Goal: Information Seeking & Learning: Learn about a topic

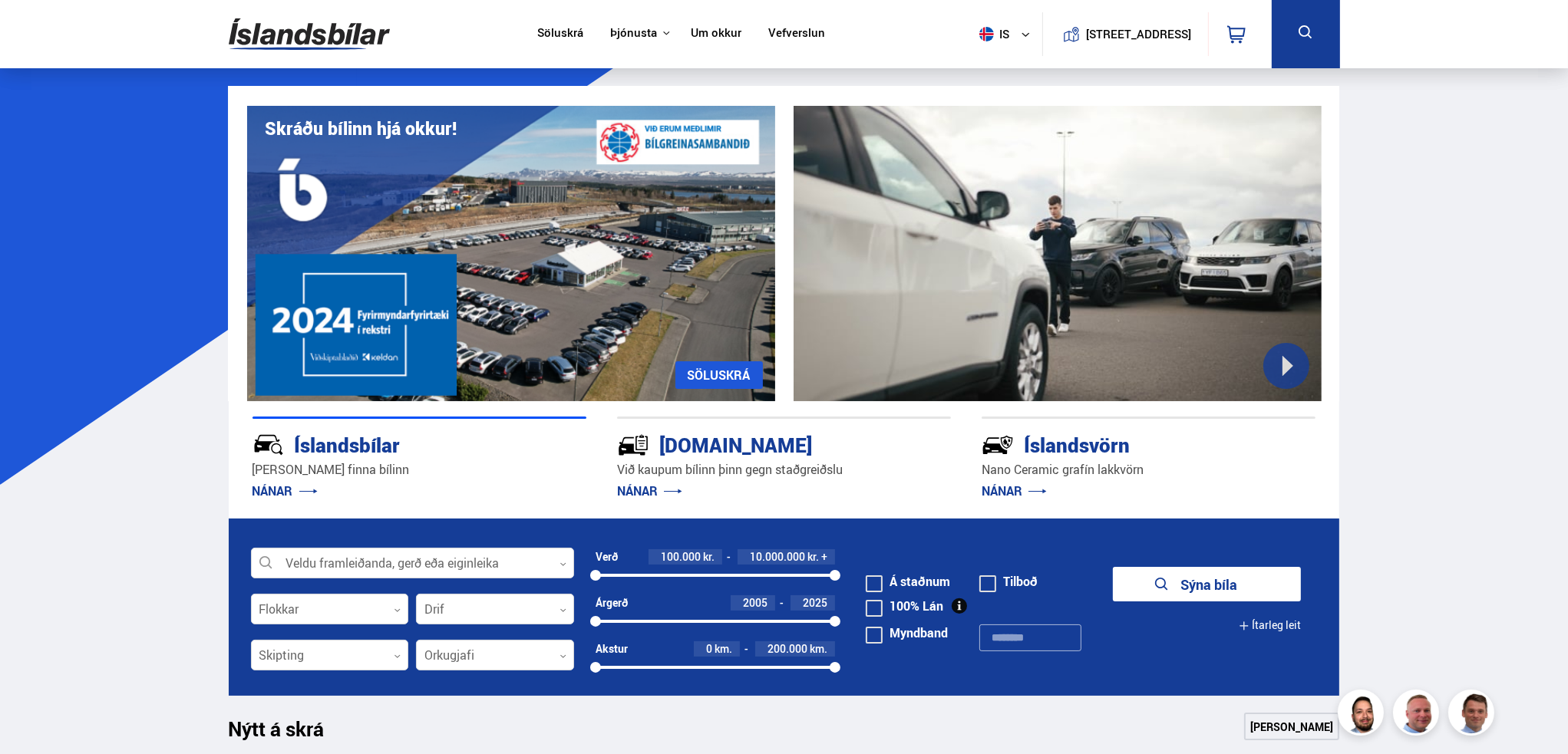
click at [705, 43] on link "Um okkur" at bounding box center [716, 34] width 50 height 16
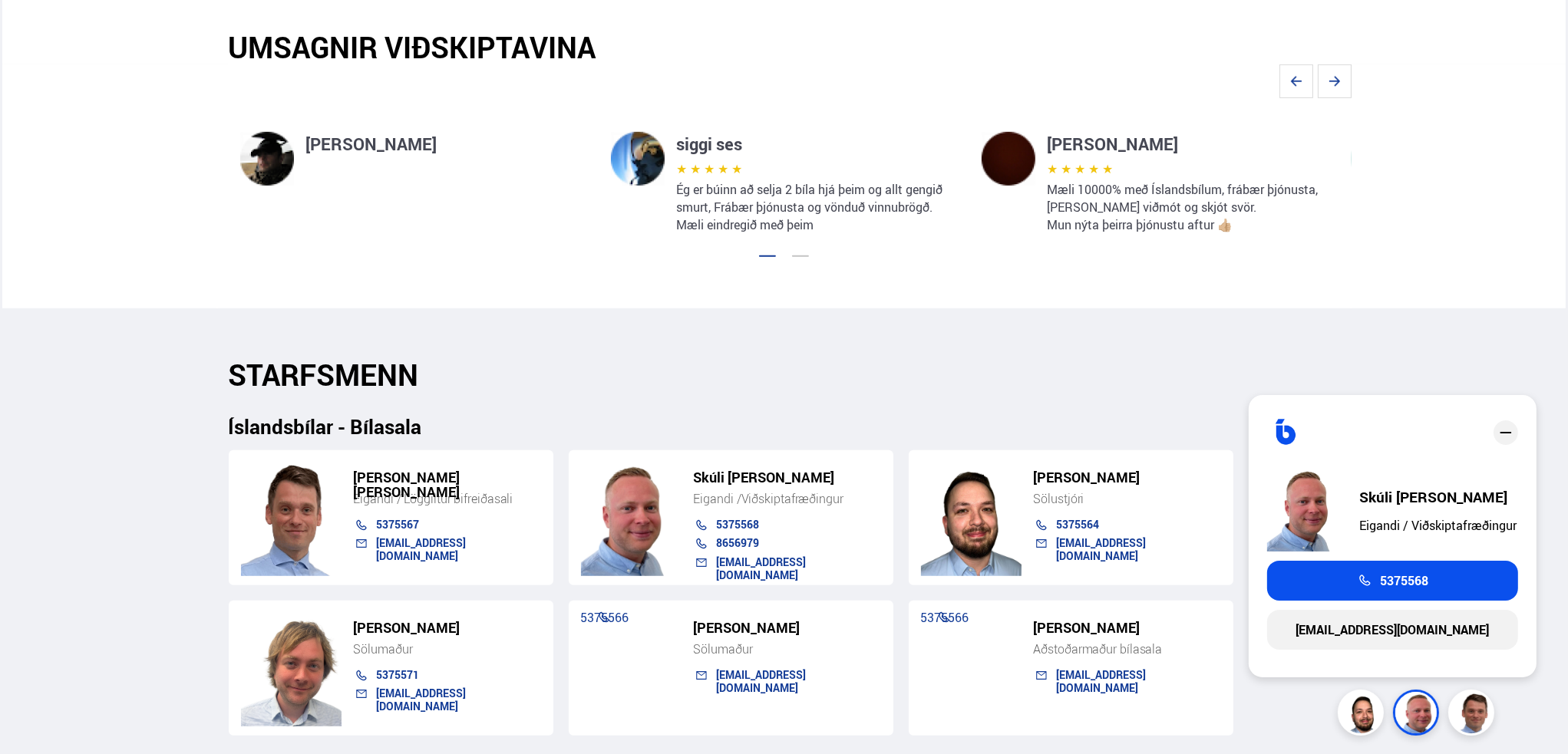
scroll to position [1228, 0]
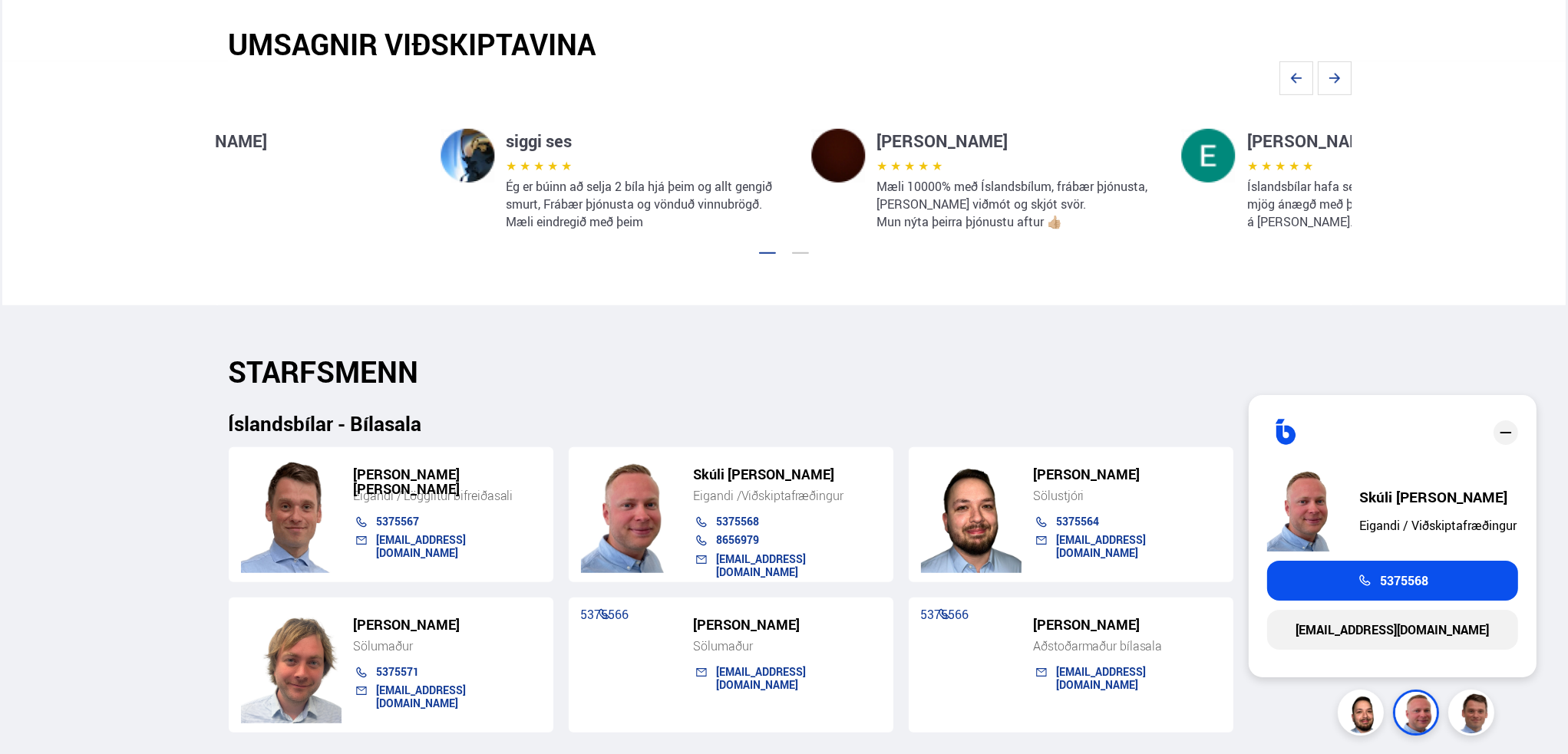
click at [506, 189] on p "Ég er búinn að selja 2 bíla hjá þeim og allt gengið smurt, Frábær þjónusta og v…" at bounding box center [646, 204] width 281 height 53
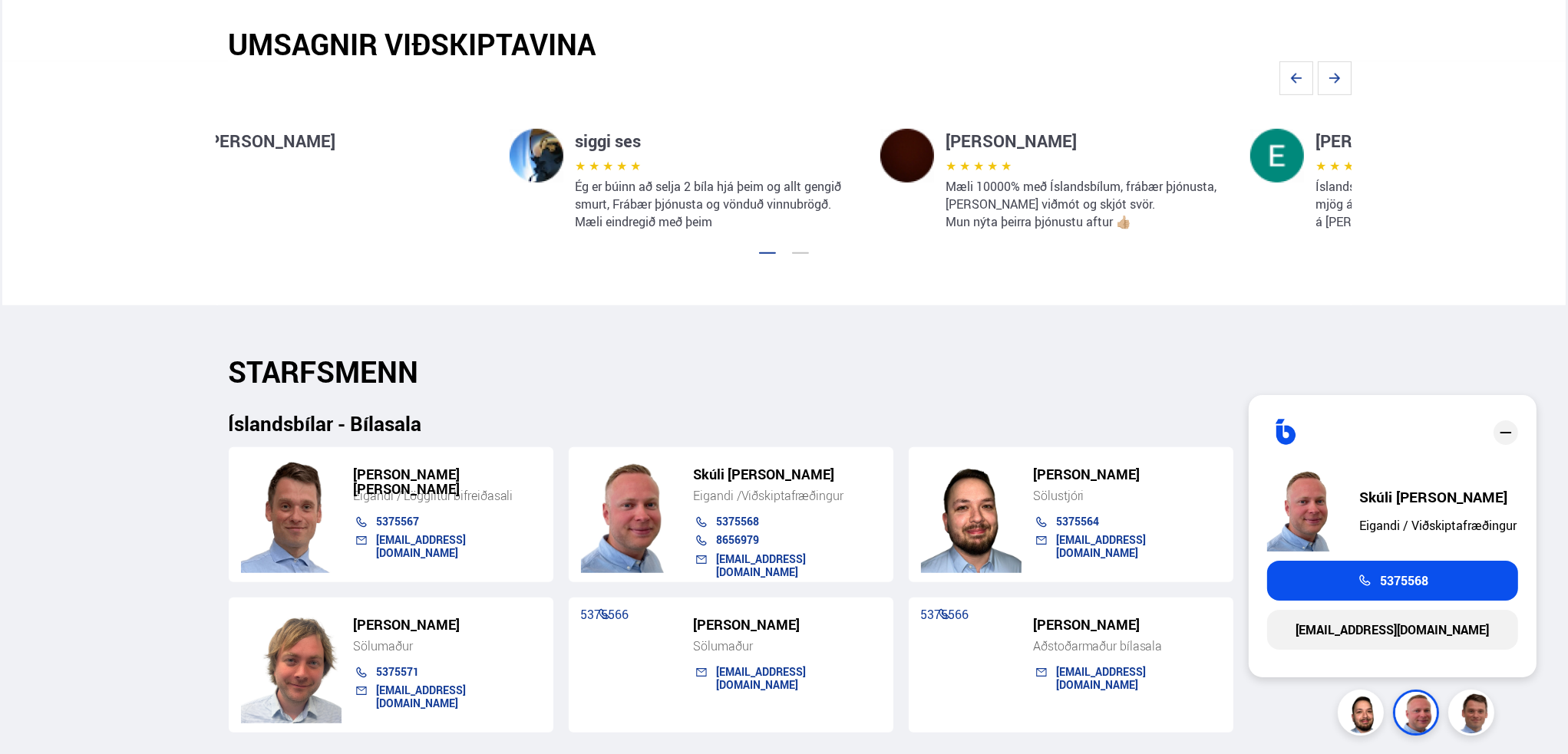
click at [575, 176] on p "★ ★ ★ ★ ★" at bounding box center [715, 165] width 281 height 24
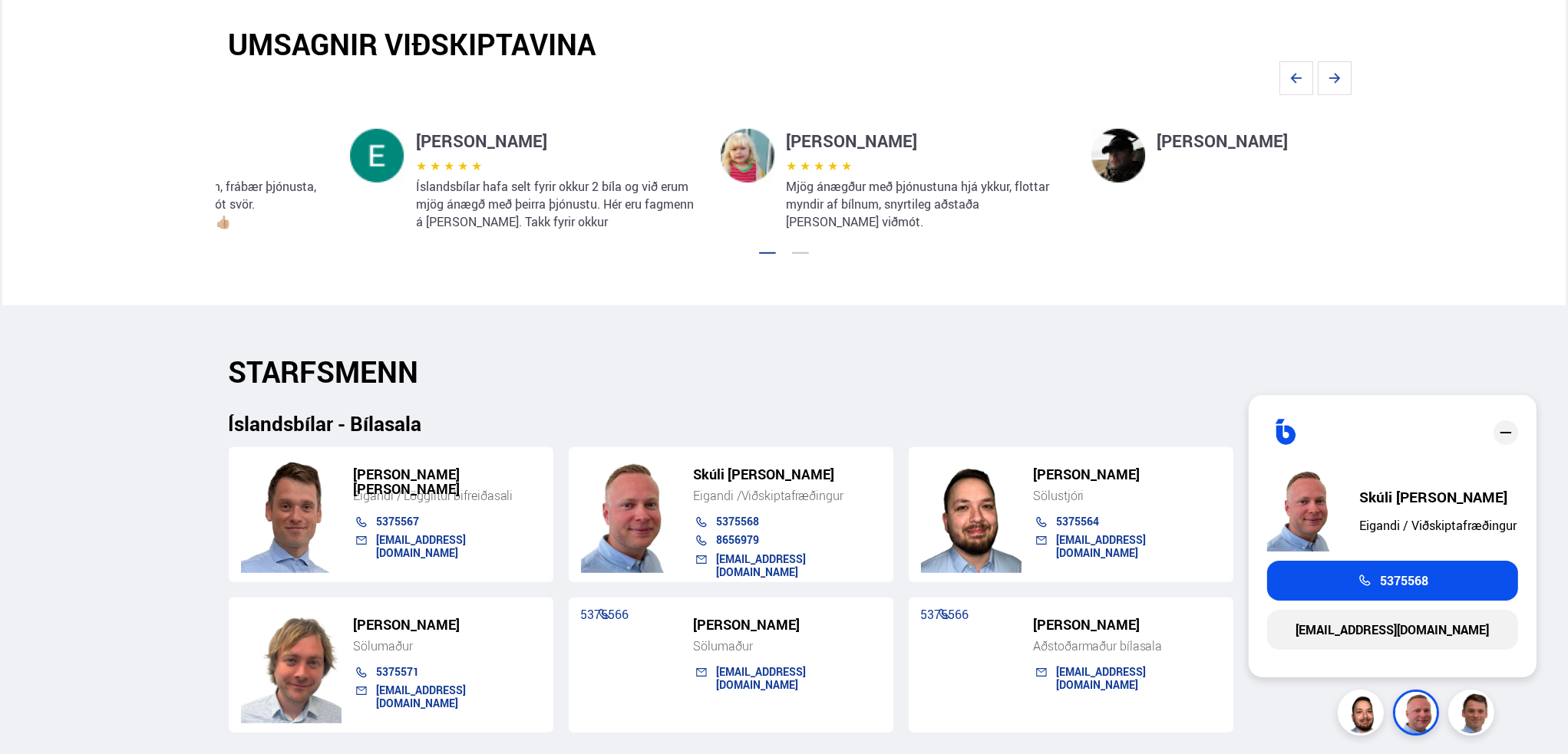
click at [216, 150] on section "[PERSON_NAME] ★ ★ ★ ★ ★ Mæli 10000% með Íslandsbílum, frábær þjónusta, [PERSON_…" at bounding box center [784, 183] width 1136 height 244
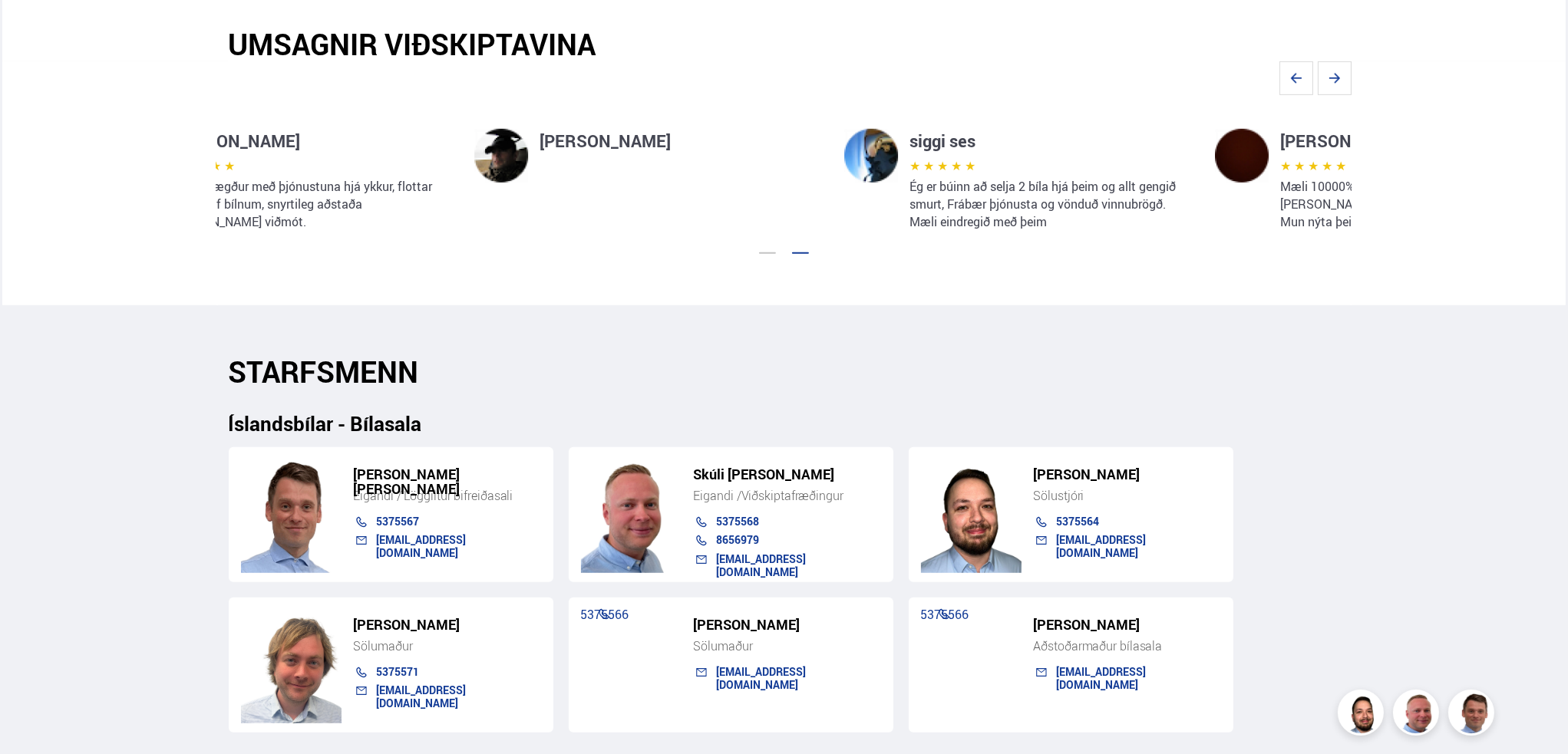
click at [216, 156] on section "[PERSON_NAME] ★ ★ ★ ★ ★ Mæli 10000% með Íslandsbílum, frábær þjónusta, [PERSON_…" at bounding box center [784, 183] width 1136 height 244
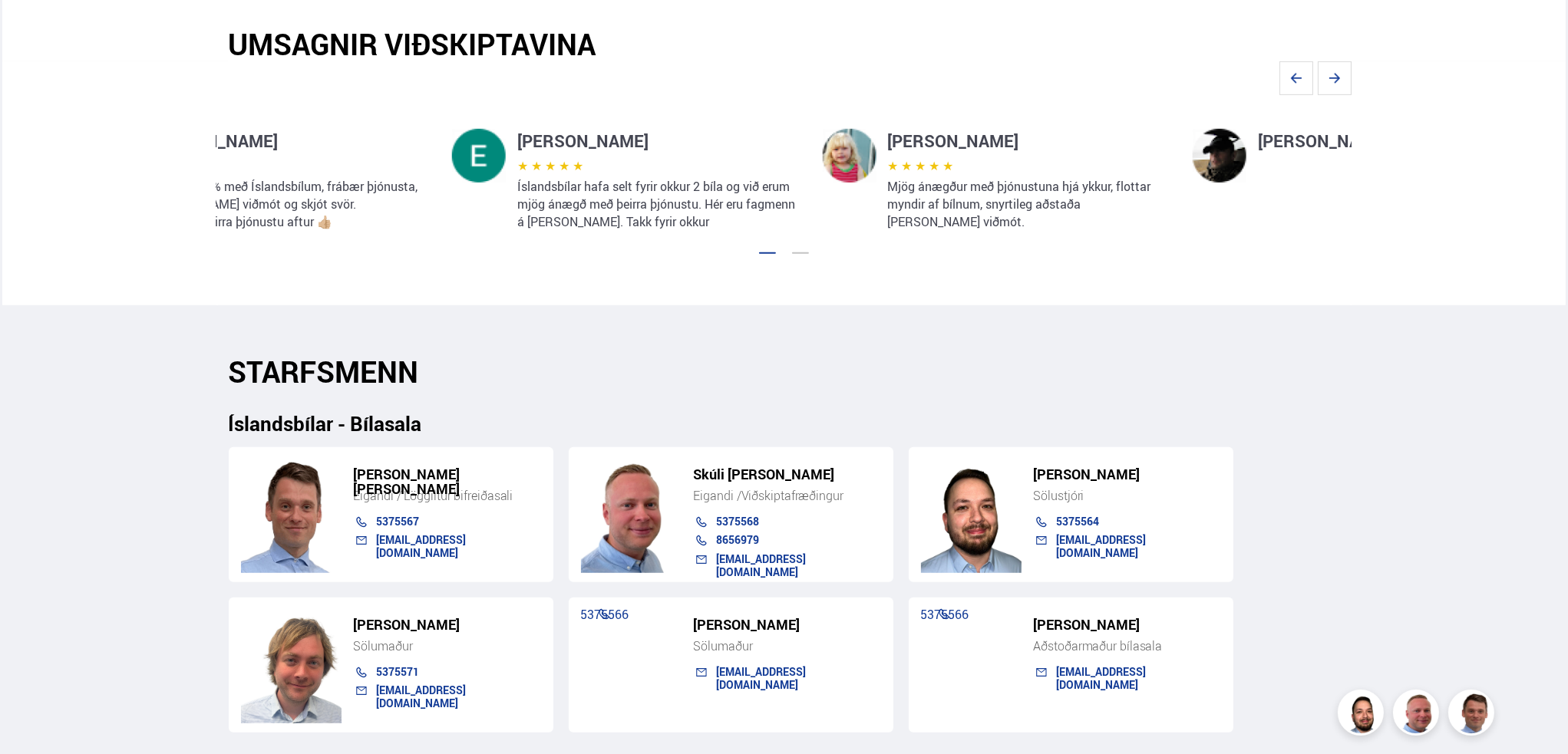
click at [1352, 145] on section "[PERSON_NAME] ★ ★ ★ ★ ★ Mæli 10000% með Íslandsbílum, frábær þjónusta, [PERSON_…" at bounding box center [784, 183] width 1136 height 244
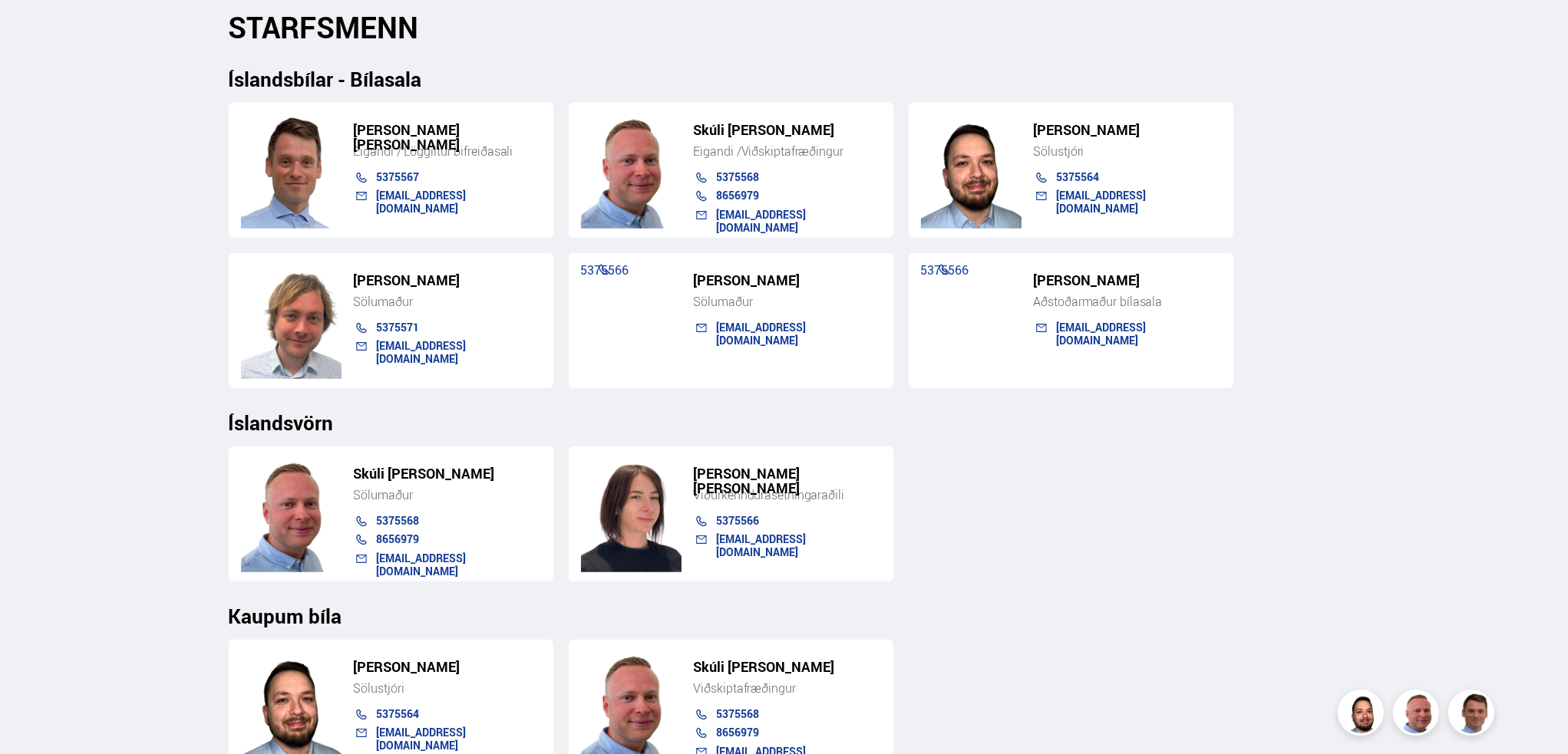
scroll to position [1842, 0]
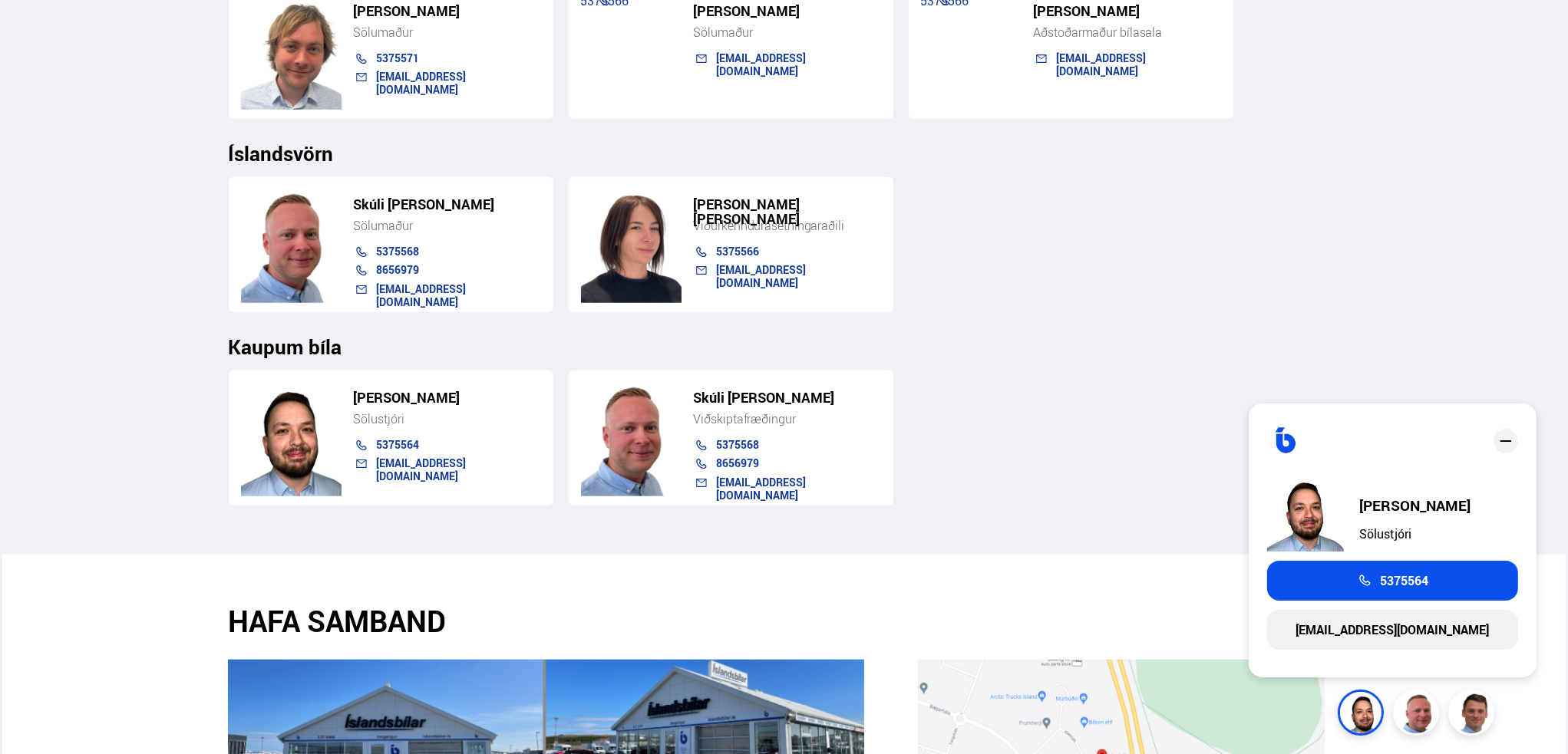
click at [1506, 436] on icon "close" at bounding box center [1505, 441] width 18 height 18
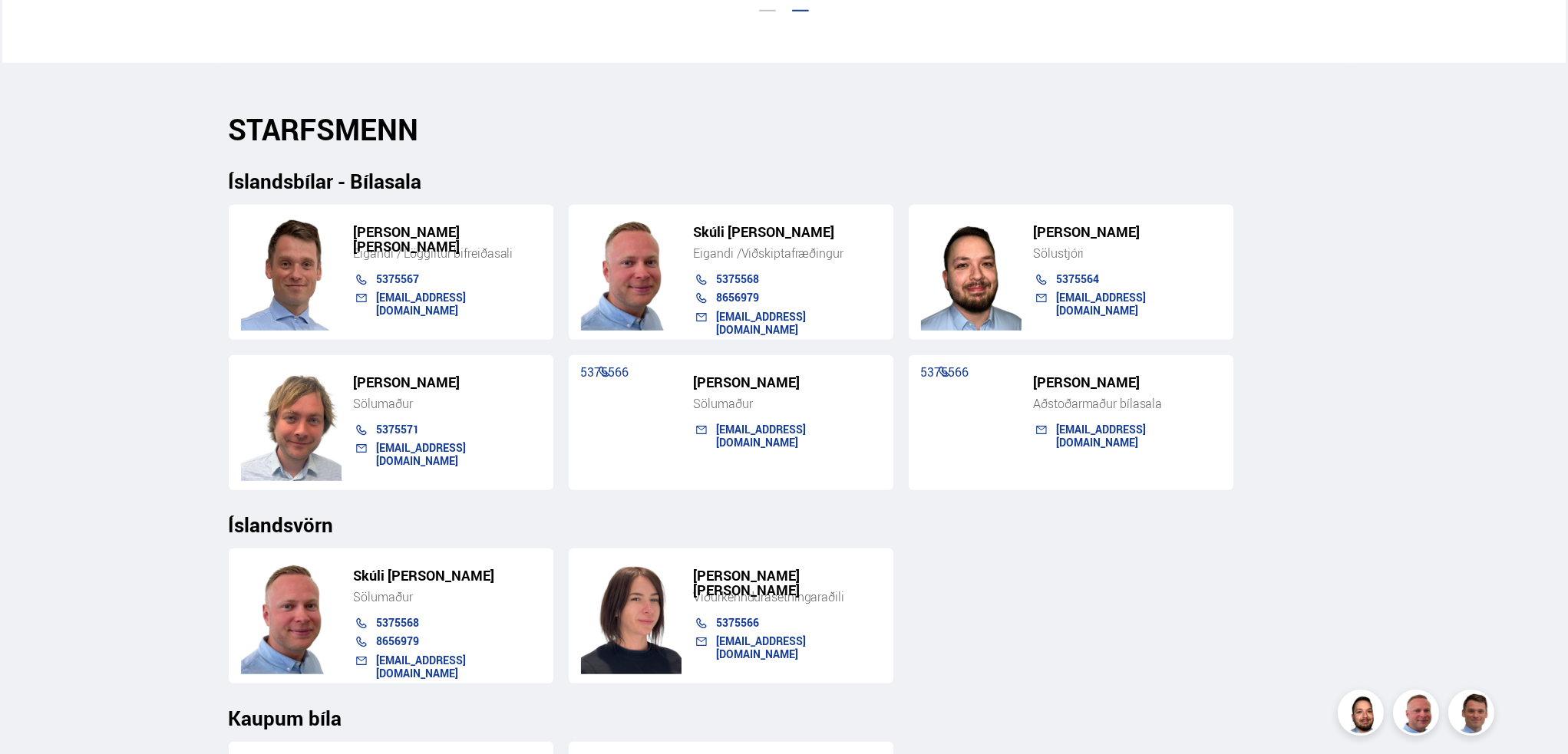
scroll to position [1611, 0]
